Goal: Task Accomplishment & Management: Use online tool/utility

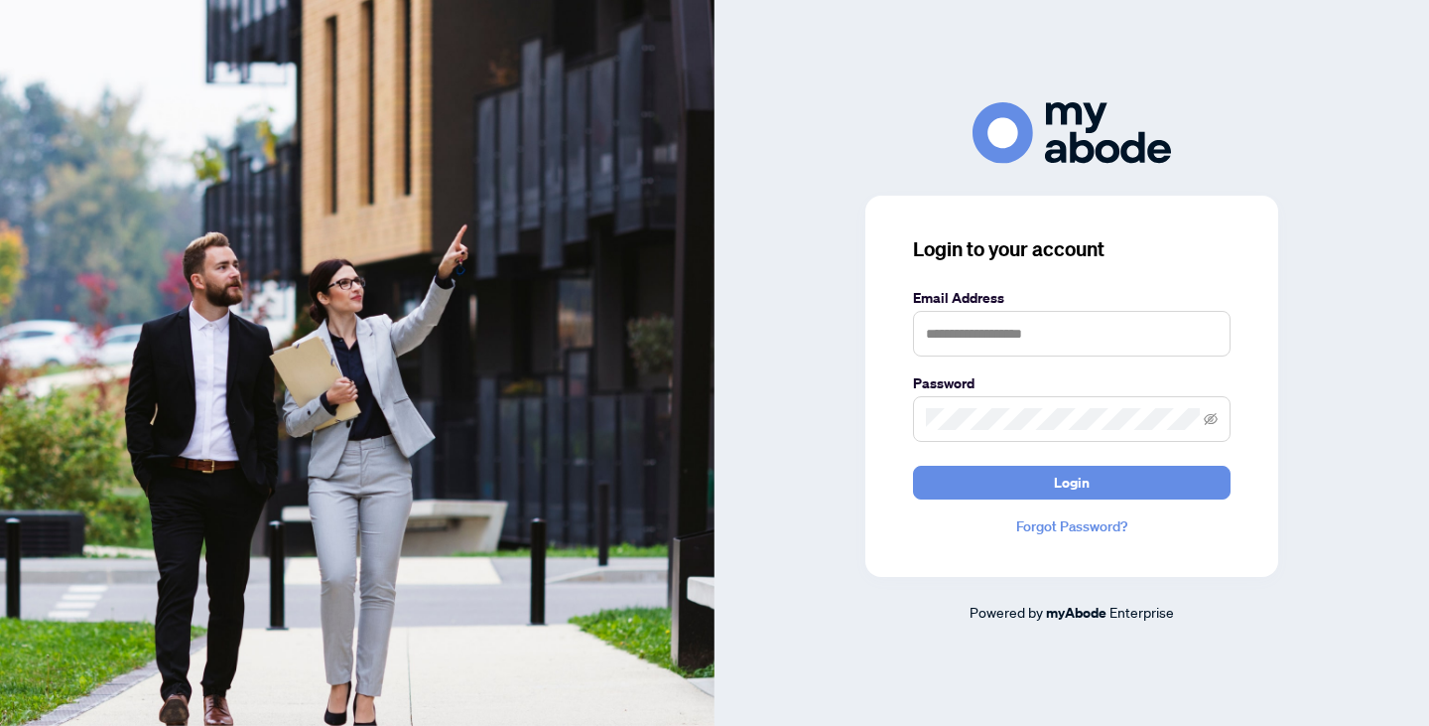
type input "**********"
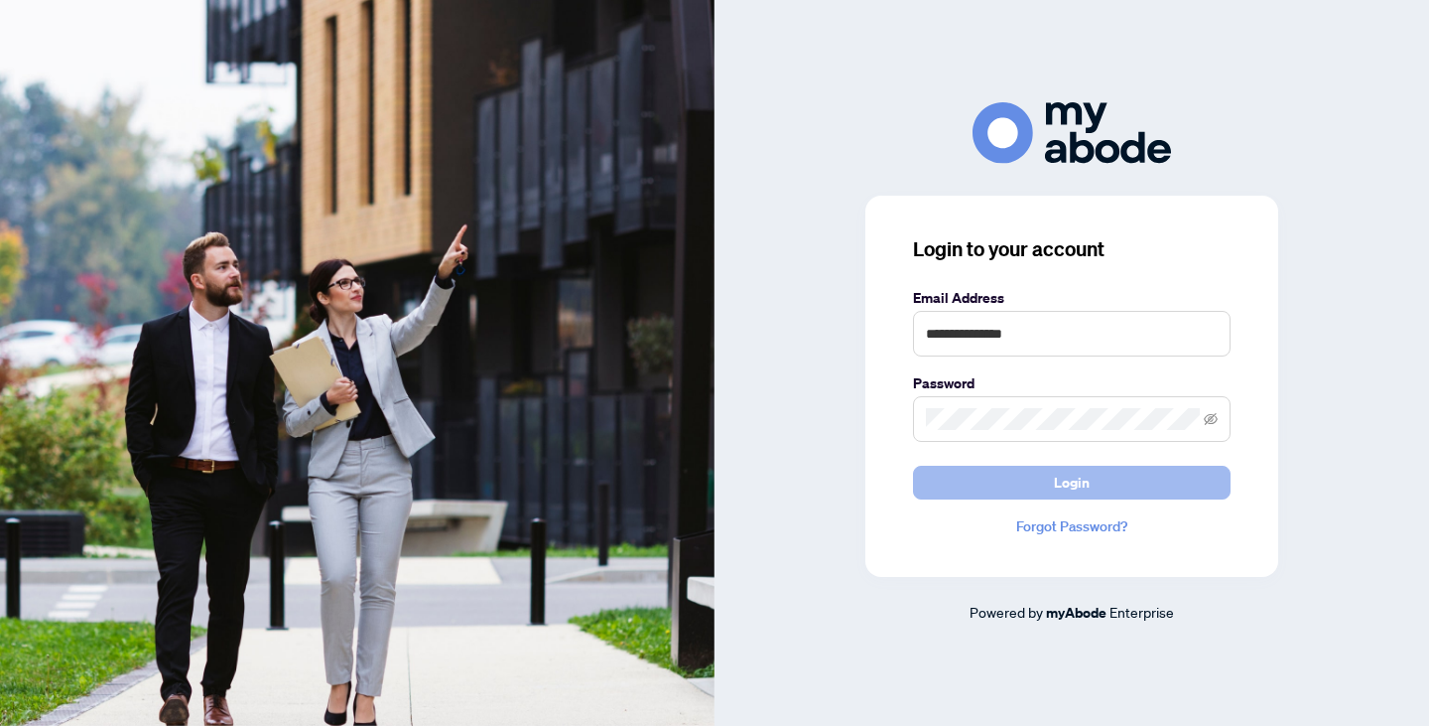
click at [1050, 473] on button "Login" at bounding box center [1072, 482] width 318 height 34
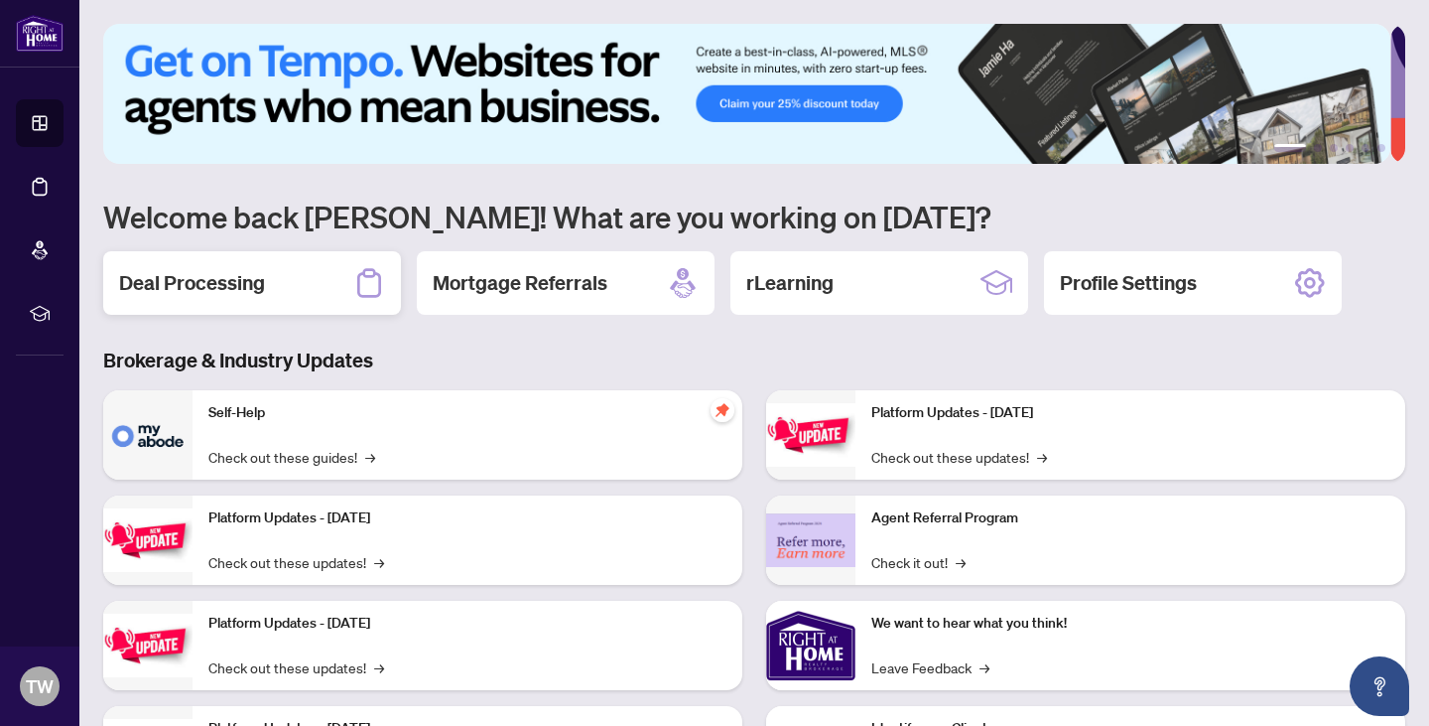
click at [289, 297] on div "Deal Processing" at bounding box center [252, 283] width 298 height 64
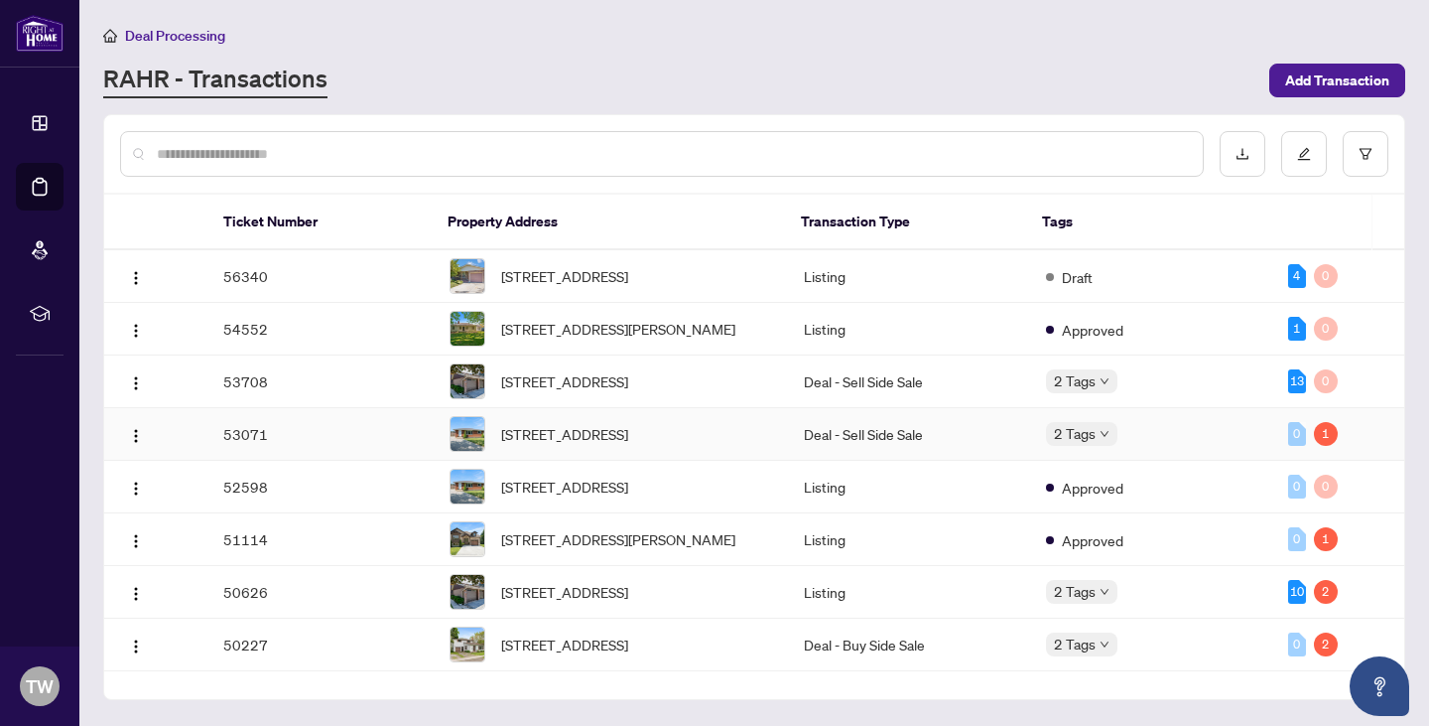
click at [326, 460] on td "53071" at bounding box center [320, 434] width 226 height 53
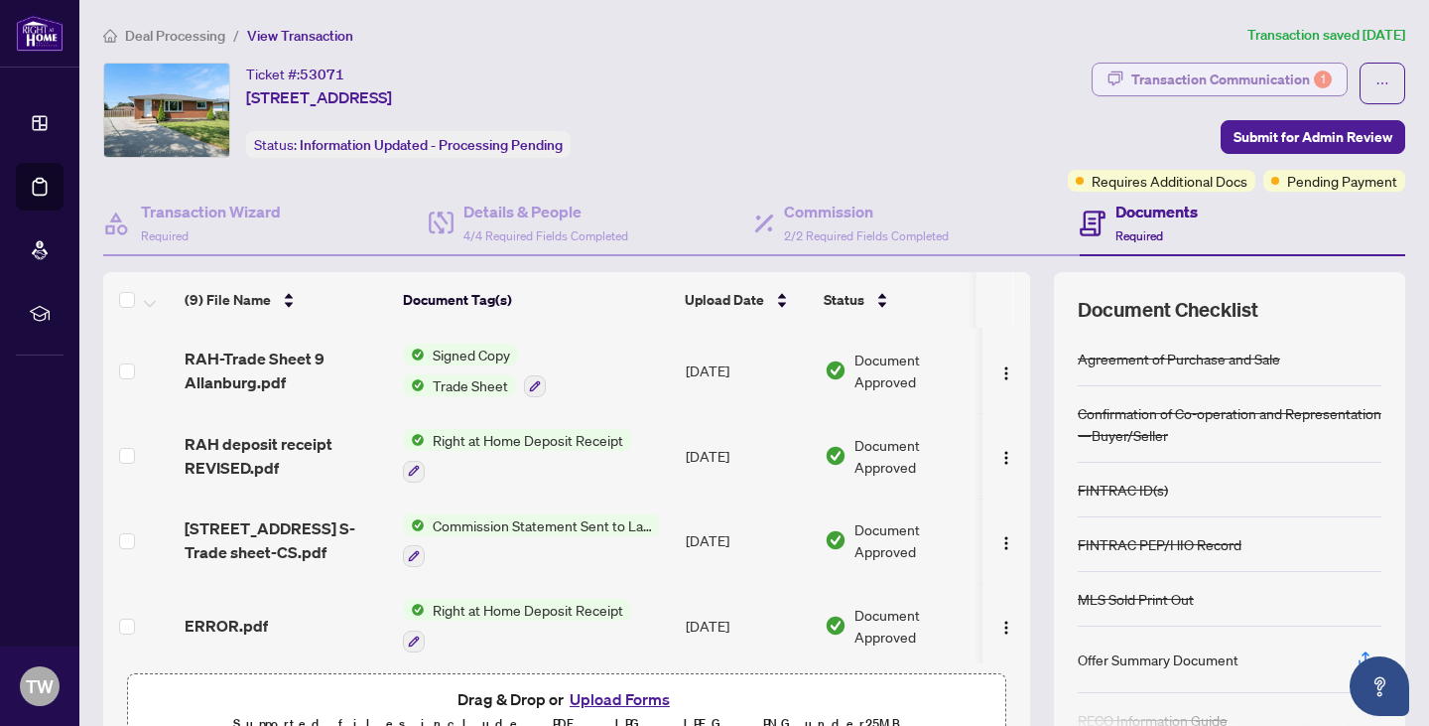
click at [1160, 77] on div "Transaction Communication 1" at bounding box center [1231, 80] width 200 height 32
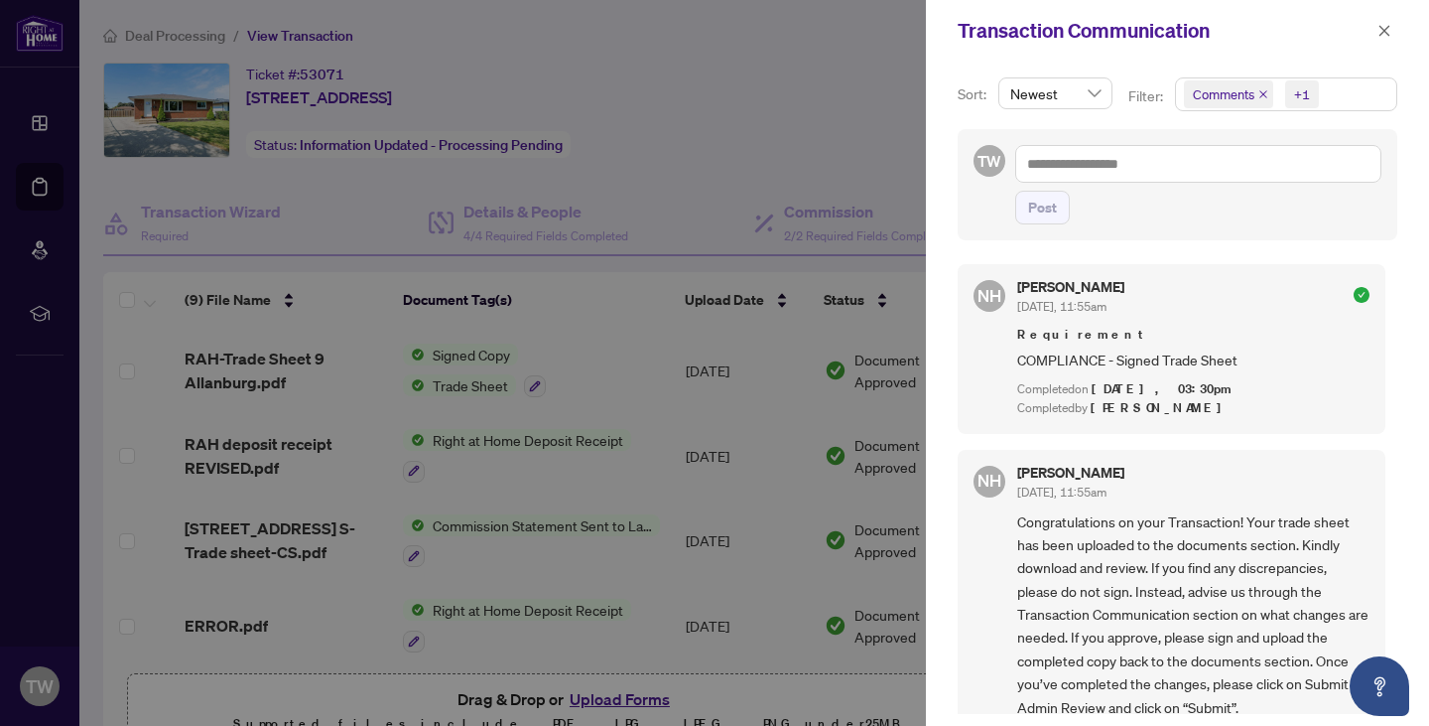
click at [793, 126] on div at bounding box center [714, 363] width 1429 height 726
click at [818, 132] on div at bounding box center [714, 363] width 1429 height 726
